Goal: Transaction & Acquisition: Obtain resource

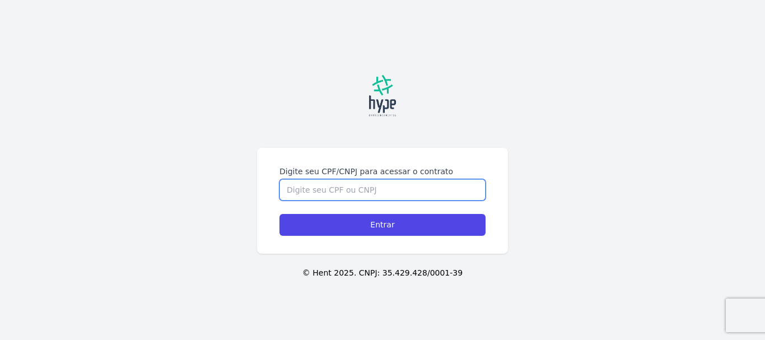
click at [329, 195] on input "Digite seu CPF/CNPJ para acessar o contrato" at bounding box center [382, 189] width 206 height 21
paste input "07479577974"
type input "07479577974"
click at [279, 214] on input "Entrar" at bounding box center [382, 225] width 206 height 22
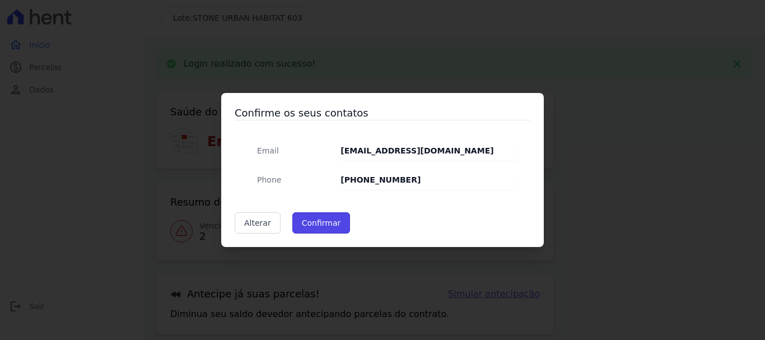
click at [316, 226] on button "Confirmar" at bounding box center [321, 222] width 58 height 21
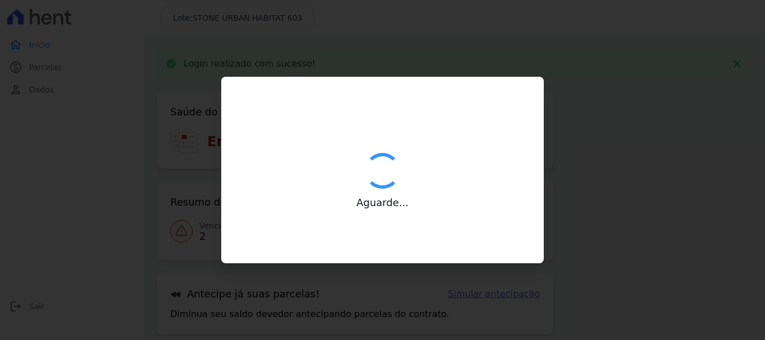
type input "Contatos confirmados com sucesso."
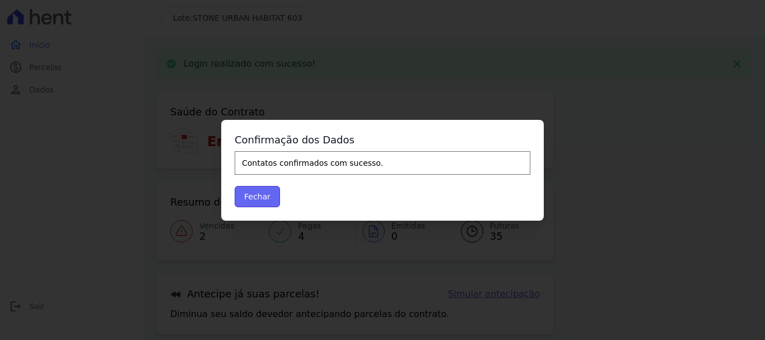
click at [255, 199] on button "Fechar" at bounding box center [257, 196] width 45 height 21
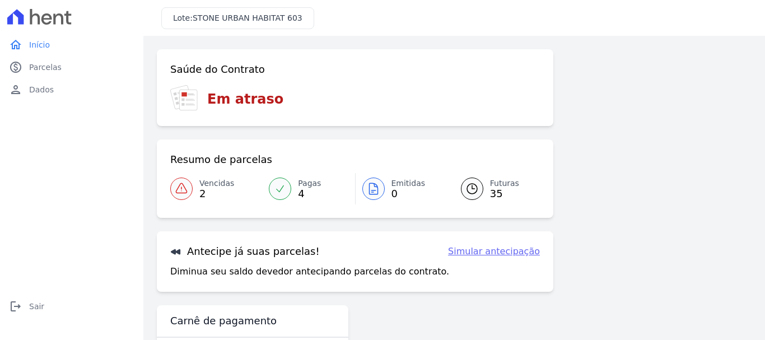
click at [203, 185] on span "Vencidas" at bounding box center [216, 183] width 35 height 12
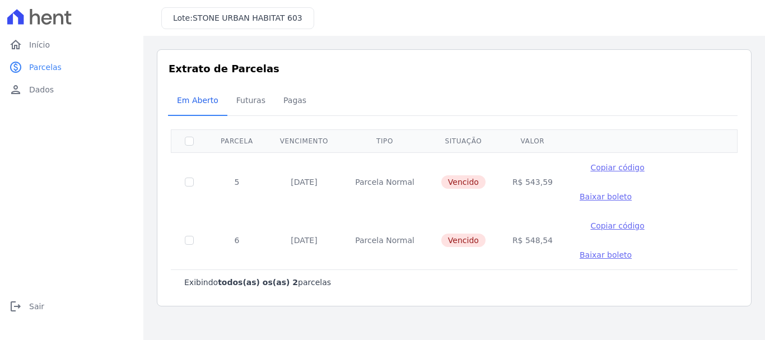
click at [631, 192] on span "Baixar boleto" at bounding box center [605, 196] width 52 height 9
click at [631, 250] on span "Baixar boleto" at bounding box center [605, 254] width 52 height 9
click at [31, 49] on span "Início" at bounding box center [39, 44] width 21 height 11
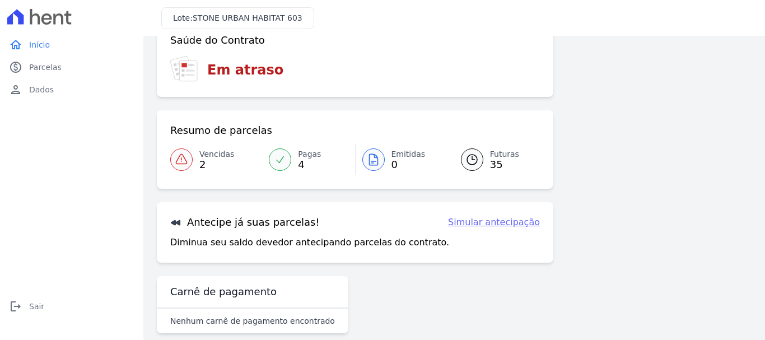
scroll to position [45, 0]
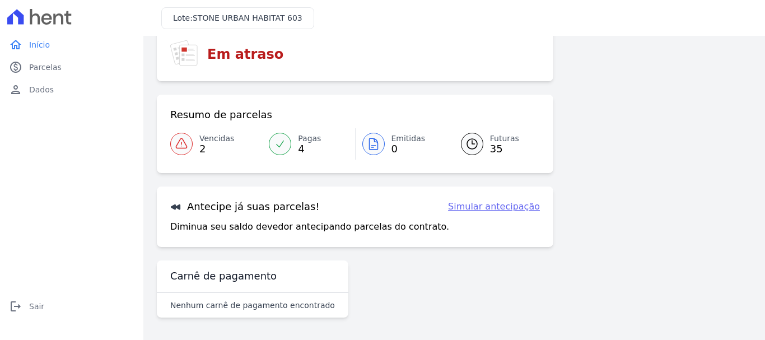
click at [474, 141] on icon at bounding box center [471, 143] width 13 height 13
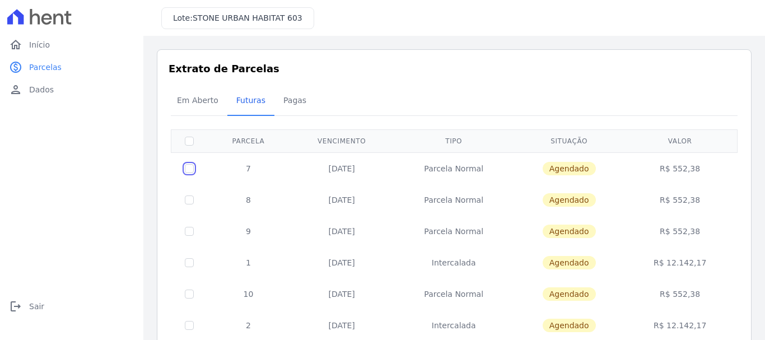
click at [191, 168] on input "checkbox" at bounding box center [189, 168] width 9 height 9
checkbox input "true"
click at [190, 196] on input "checkbox" at bounding box center [189, 199] width 9 height 9
checkbox input "true"
